Goal: Information Seeking & Learning: Learn about a topic

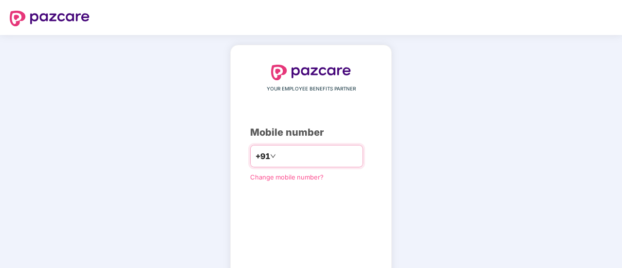
type input "**********"
click at [392, 183] on div "**********" at bounding box center [311, 179] width 162 height 268
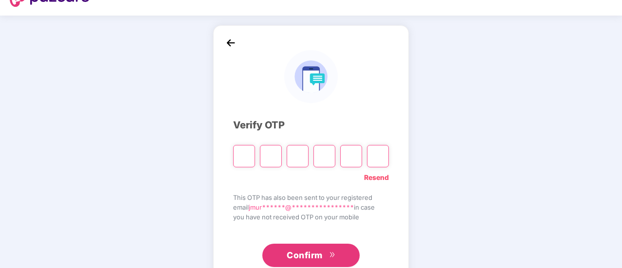
type input "*"
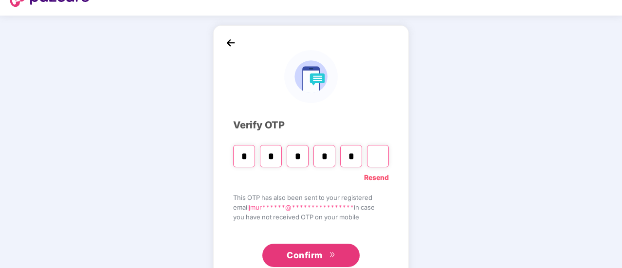
type input "*"
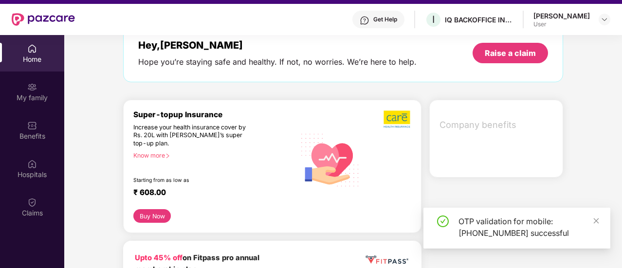
scroll to position [58, 0]
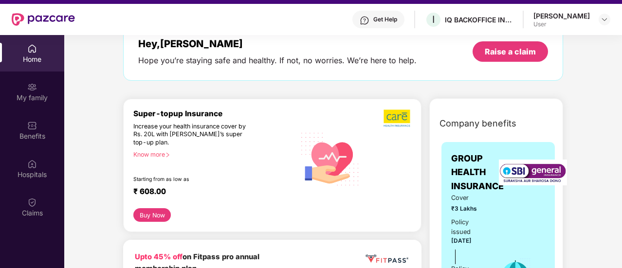
click at [491, 159] on span "GROUP HEALTH INSURANCE" at bounding box center [478, 172] width 53 height 41
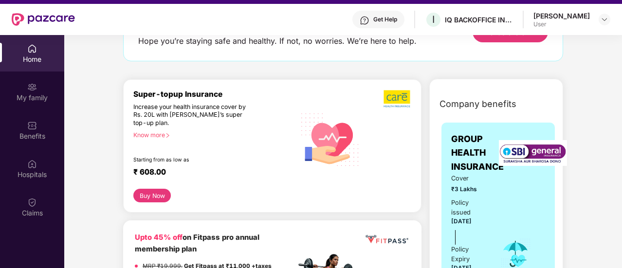
scroll to position [117, 0]
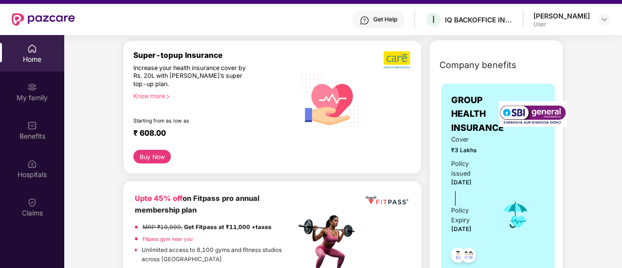
click at [520, 142] on div "Cover ₹3 Lakhs Policy issued [DATE] Policy Expiry [DATE]" at bounding box center [499, 215] width 94 height 161
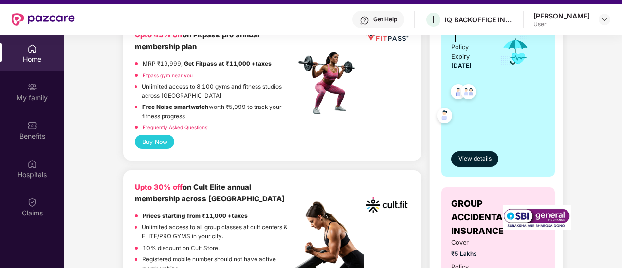
scroll to position [273, 0]
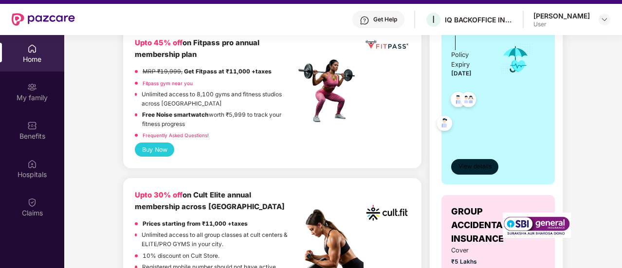
click at [482, 168] on span "View details" at bounding box center [475, 166] width 33 height 9
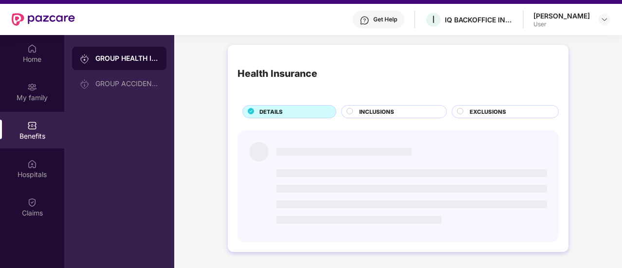
scroll to position [0, 0]
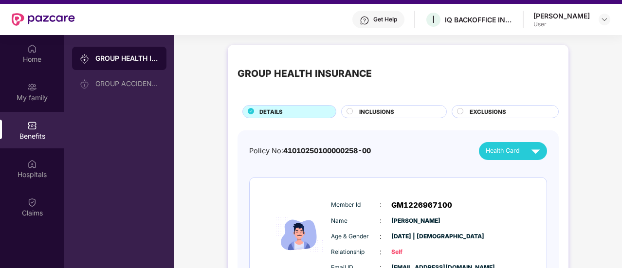
click at [396, 113] on div "INCLUSIONS" at bounding box center [398, 113] width 87 height 10
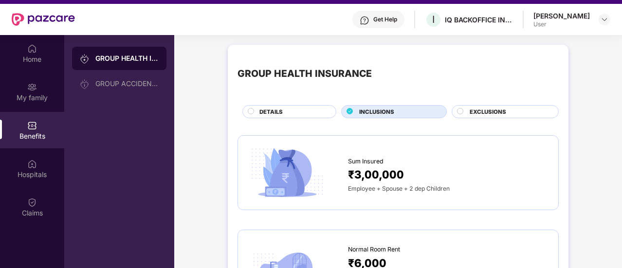
click at [421, 160] on div "Sum Insured" at bounding box center [448, 159] width 201 height 15
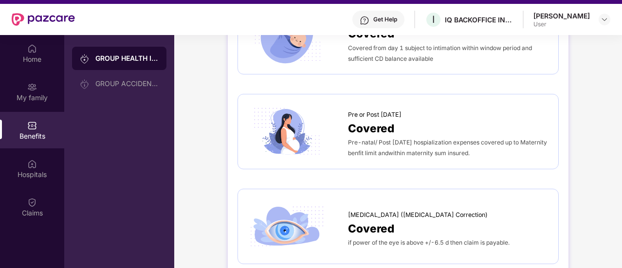
scroll to position [1344, 0]
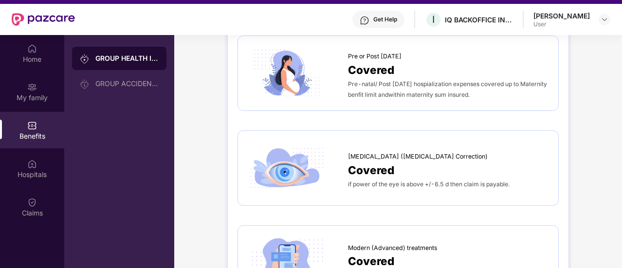
click at [411, 141] on div "[MEDICAL_DATA] ([MEDICAL_DATA] Correction) Covered if power of the eye is above…" at bounding box center [398, 168] width 301 height 55
click at [403, 152] on span "[MEDICAL_DATA] ([MEDICAL_DATA] Correction)" at bounding box center [418, 157] width 140 height 10
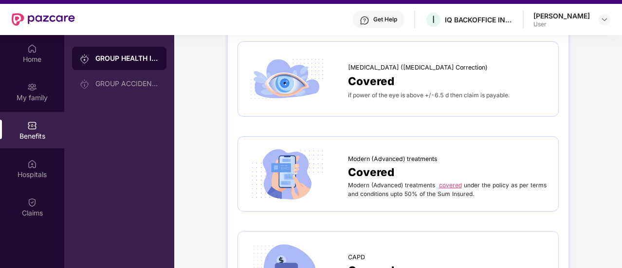
scroll to position [1442, 0]
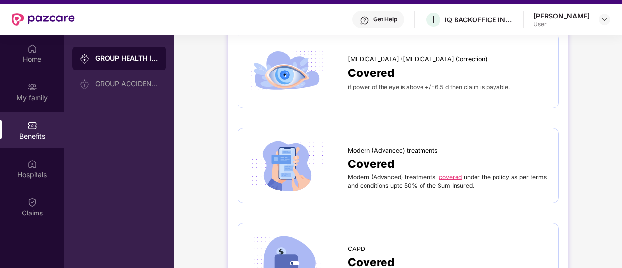
click at [447, 173] on link "covered" at bounding box center [450, 176] width 23 height 7
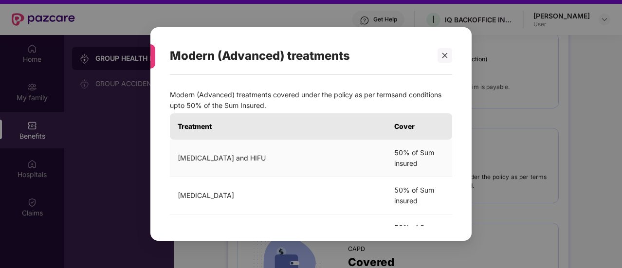
click at [380, 168] on td "[MEDICAL_DATA] and HIFU" at bounding box center [278, 159] width 217 height 38
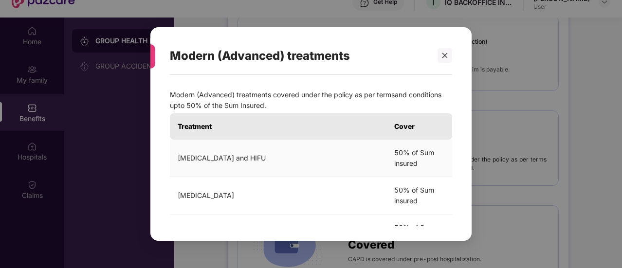
scroll to position [39, 0]
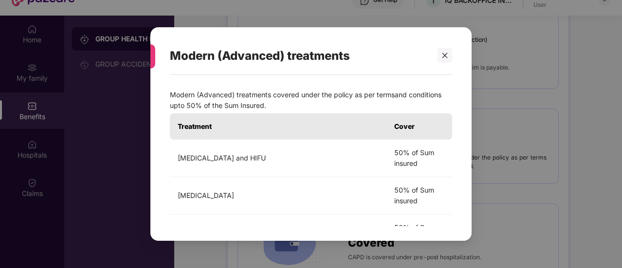
click at [467, 171] on div "Modern (Advanced) treatments covered under the policy as per termsand condition…" at bounding box center [311, 153] width 321 height 156
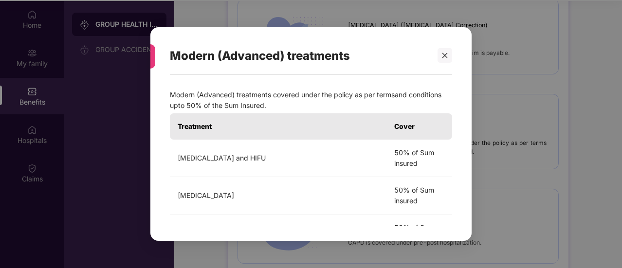
scroll to position [55, 0]
click at [434, 210] on td "50% of Sum insured" at bounding box center [420, 196] width 66 height 38
click at [311, 204] on td "[MEDICAL_DATA]" at bounding box center [278, 196] width 217 height 38
click at [452, 57] on div "Modern (Advanced) treatments Modern (Advanced) treatments covered under the pol…" at bounding box center [311, 134] width 321 height 214
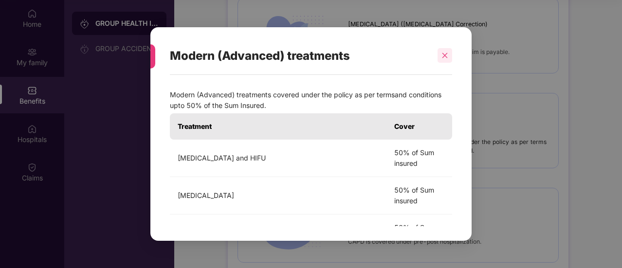
click at [444, 60] on div at bounding box center [445, 55] width 15 height 15
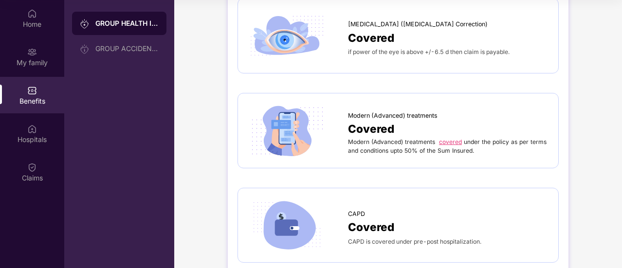
click at [503, 188] on div "CAPD Covered CAPD is covered under pre-post hospitalization." at bounding box center [398, 225] width 321 height 75
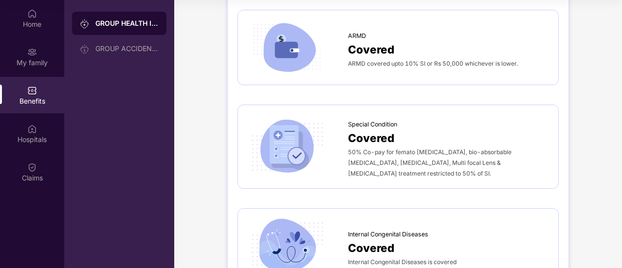
scroll to position [1732, 0]
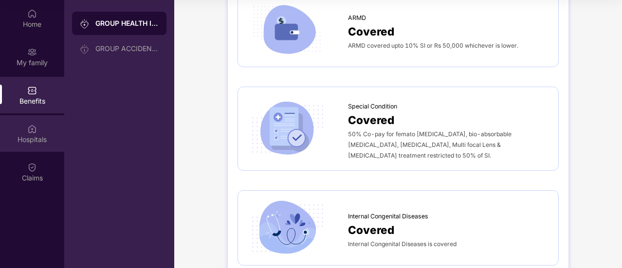
click at [33, 143] on div "Hospitals" at bounding box center [32, 140] width 64 height 10
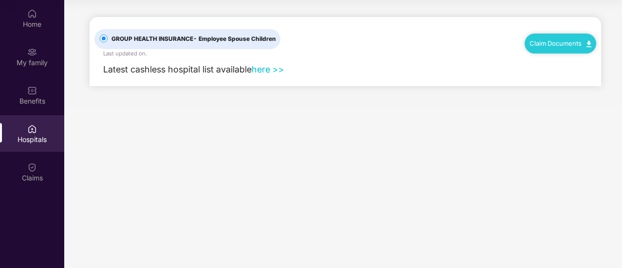
click at [280, 72] on link "here >>" at bounding box center [268, 69] width 33 height 10
